Goal: Navigation & Orientation: Find specific page/section

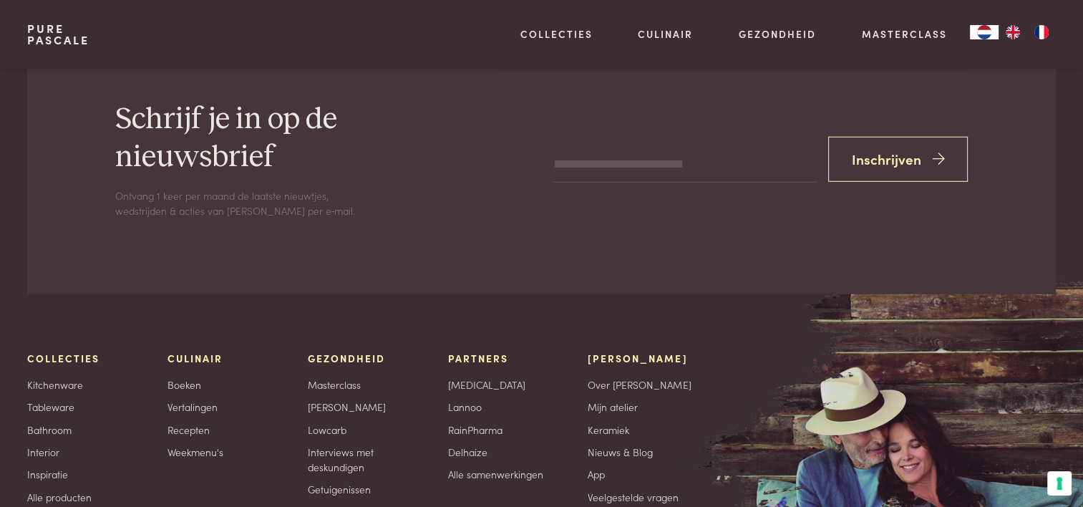
scroll to position [4366, 0]
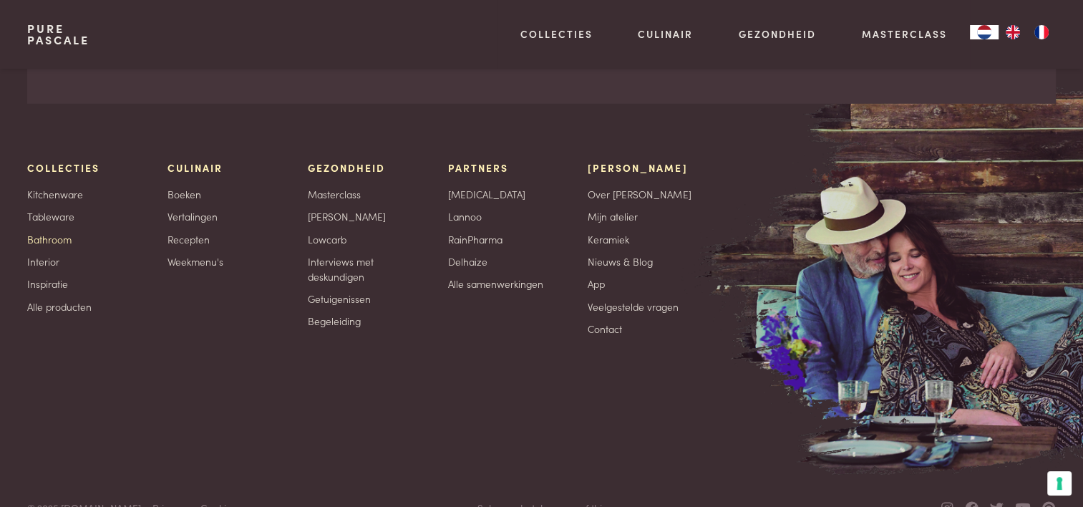
click at [54, 232] on link "Bathroom" at bounding box center [49, 239] width 44 height 15
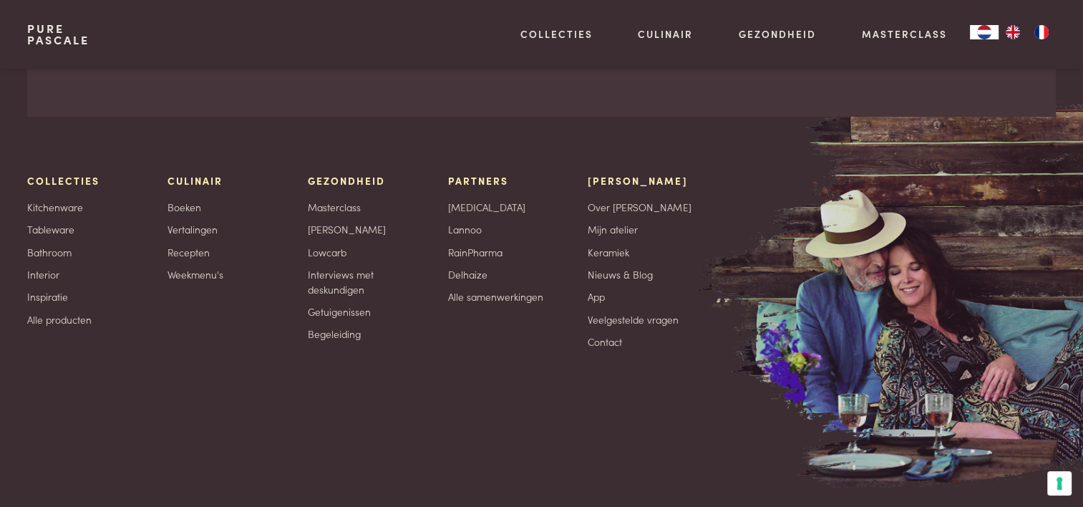
scroll to position [1403, 0]
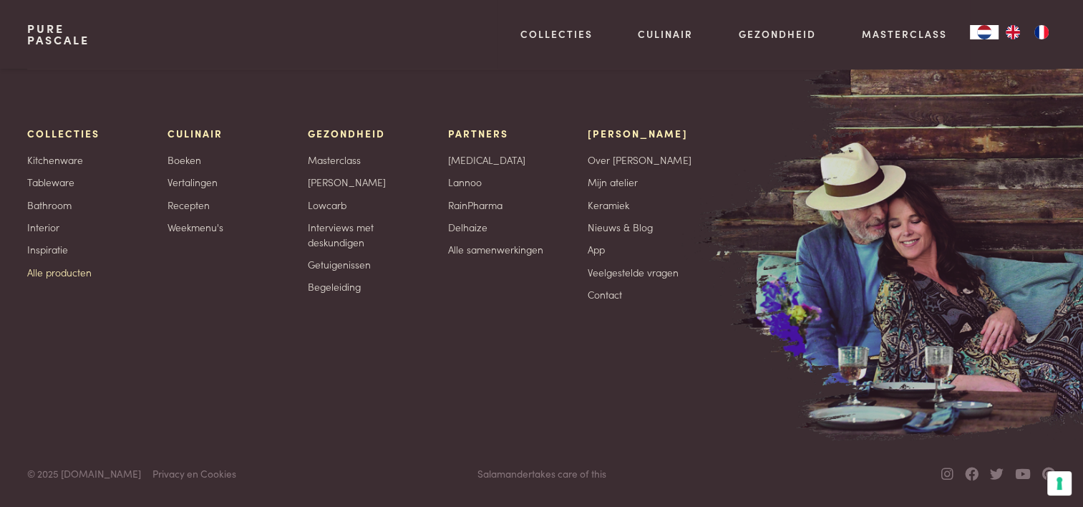
click at [74, 274] on link "Alle producten" at bounding box center [59, 272] width 64 height 15
click at [42, 228] on link "Interior" at bounding box center [43, 227] width 32 height 15
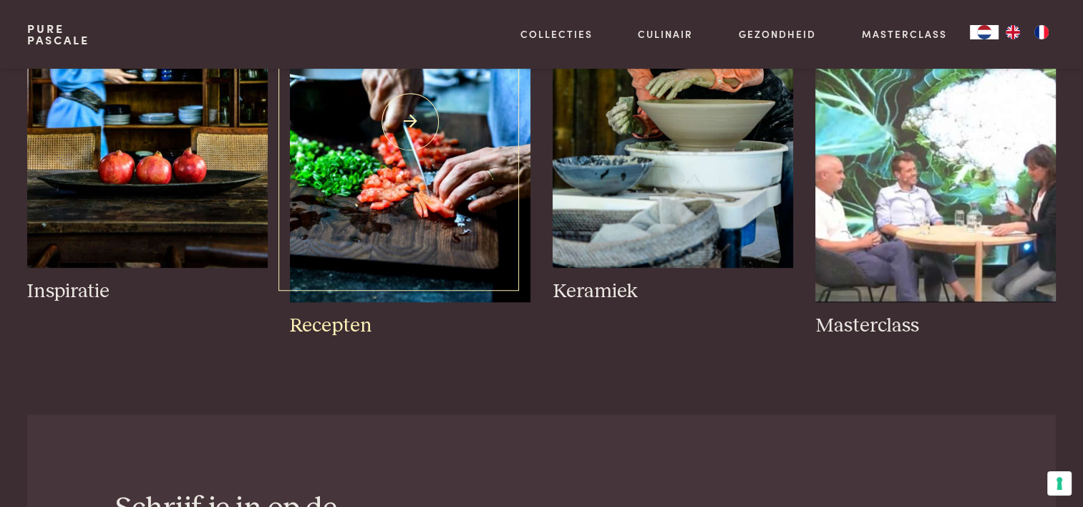
scroll to position [787, 0]
